Goal: Information Seeking & Learning: Compare options

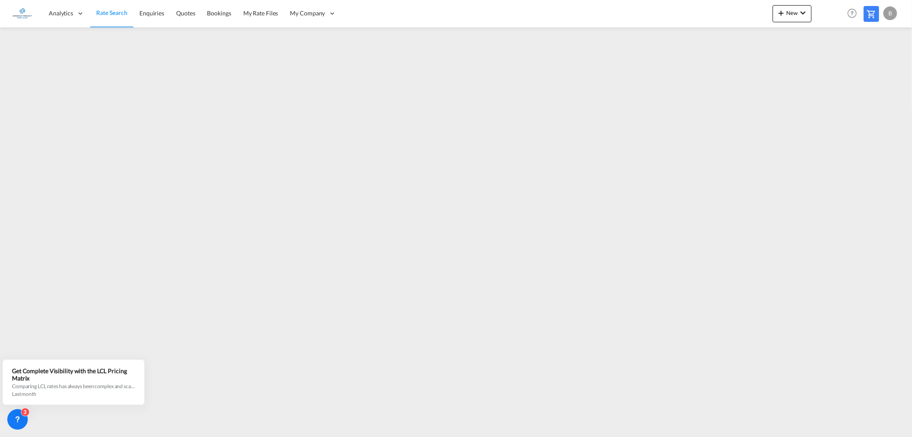
click at [113, 13] on span "Rate Search" at bounding box center [111, 12] width 31 height 7
